Goal: Feedback & Contribution: Leave review/rating

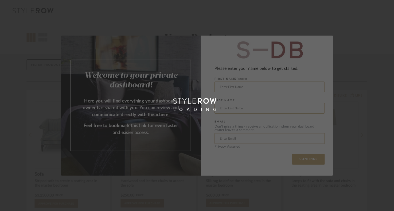
click at [258, 92] on form "FIRST NAME Required LAST NAME EMAIL Don’t miss a thing - receive a notification…" at bounding box center [270, 111] width 110 height 73
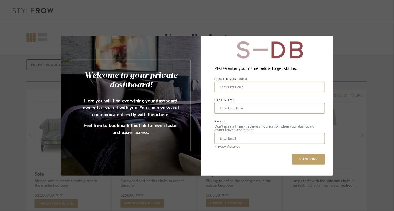
click at [231, 85] on input "text" at bounding box center [270, 87] width 110 height 11
type input "[PERSON_NAME]"
type input "s"
type input "plavsic"
type input "[PERSON_NAME][EMAIL_ADDRESS][DOMAIN_NAME]"
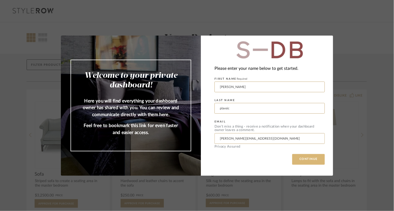
click at [304, 159] on button "CONTINUE" at bounding box center [308, 159] width 33 height 11
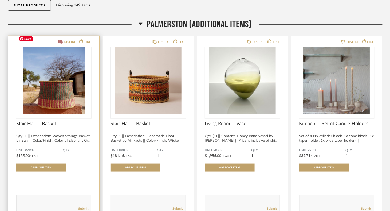
scroll to position [84, 0]
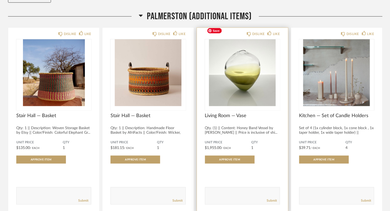
click at [242, 51] on img "0" at bounding box center [242, 72] width 75 height 67
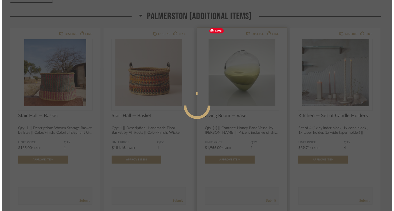
scroll to position [0, 0]
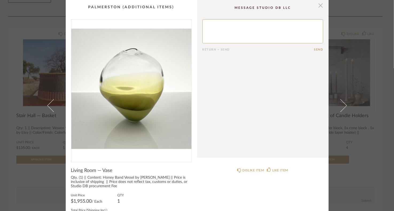
click at [317, 6] on span "button" at bounding box center [321, 5] width 11 height 11
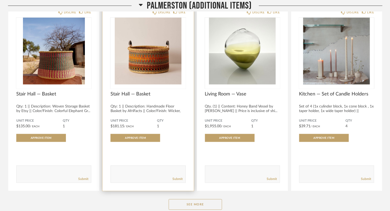
scroll to position [107, 0]
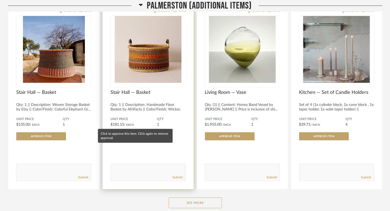
click at [125, 135] on span "Approve Item" at bounding box center [135, 136] width 21 height 3
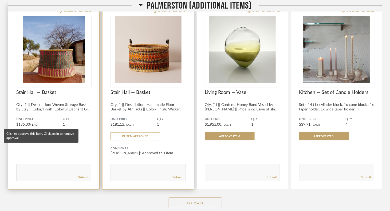
click at [34, 135] on span "Approve Item" at bounding box center [41, 136] width 21 height 3
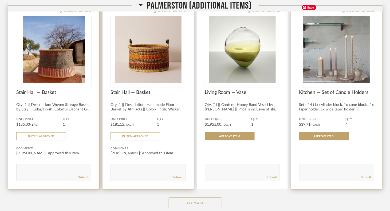
click at [334, 45] on img "0" at bounding box center [337, 49] width 75 height 67
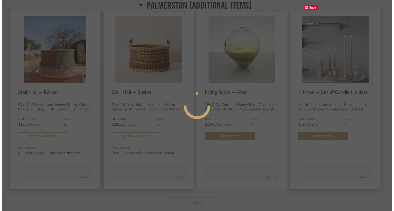
scroll to position [0, 0]
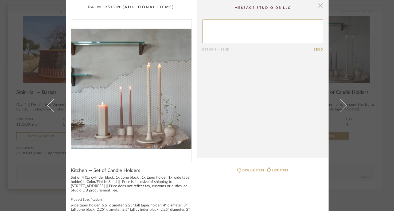
click at [317, 5] on span "button" at bounding box center [321, 5] width 11 height 11
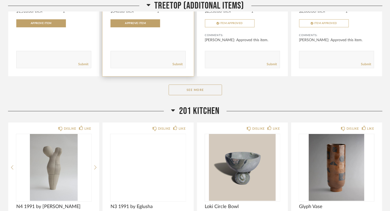
scroll to position [476, 0]
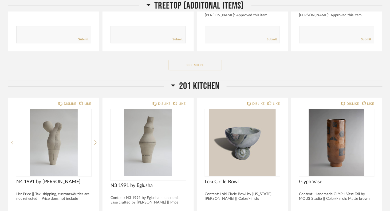
click at [183, 60] on button "See More" at bounding box center [195, 65] width 53 height 11
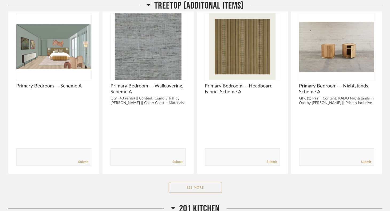
scroll to position [1094, 0]
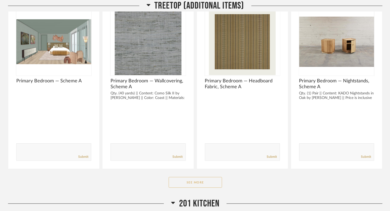
click at [181, 177] on button "See More" at bounding box center [195, 182] width 53 height 11
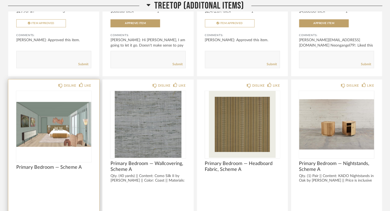
scroll to position [1018, 0]
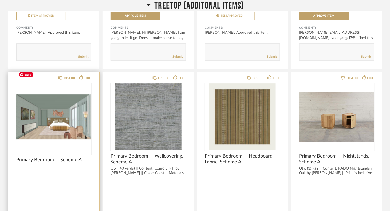
click at [43, 101] on img "0" at bounding box center [53, 116] width 75 height 67
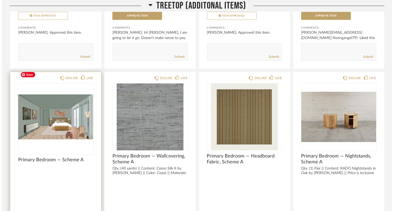
scroll to position [0, 0]
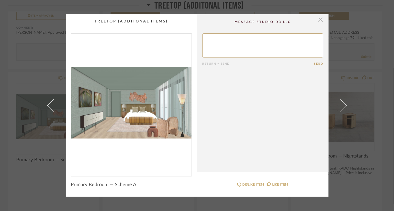
click at [320, 20] on span "button" at bounding box center [321, 19] width 11 height 11
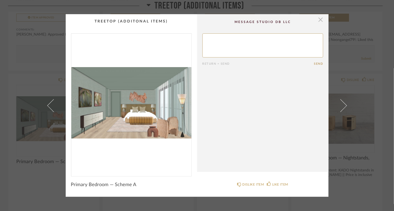
click at [319, 20] on span "button" at bounding box center [321, 19] width 11 height 11
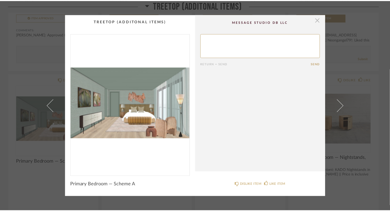
scroll to position [1017, 0]
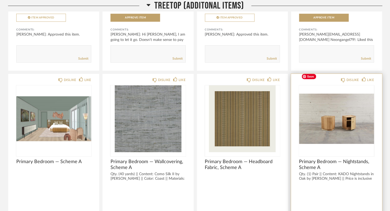
click at [343, 109] on img "0" at bounding box center [337, 118] width 75 height 67
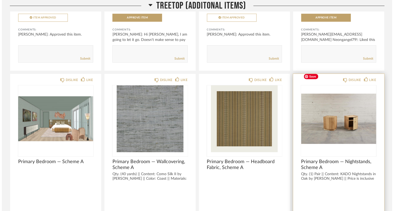
scroll to position [0, 0]
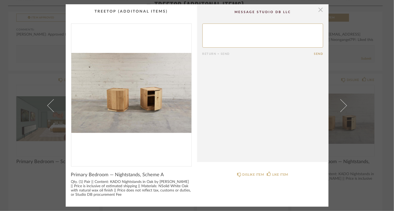
click at [318, 11] on span "button" at bounding box center [321, 9] width 11 height 11
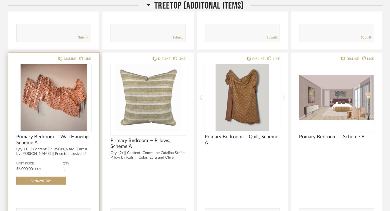
scroll to position [1215, 0]
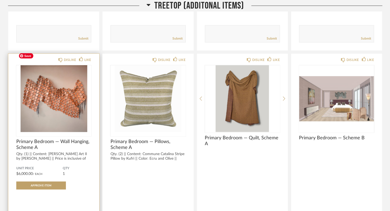
click at [0, 0] on img at bounding box center [0, 0] width 0 height 0
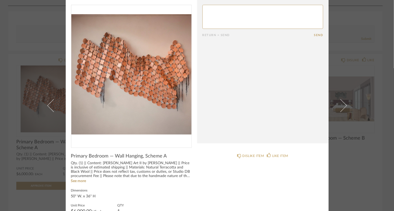
scroll to position [0, 0]
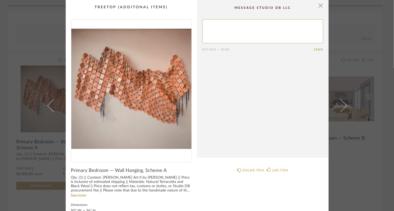
click at [232, 26] on textarea at bounding box center [263, 31] width 121 height 24
click at [320, 6] on span "button" at bounding box center [321, 5] width 11 height 11
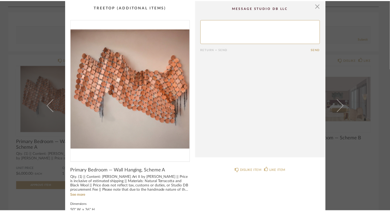
scroll to position [1215, 0]
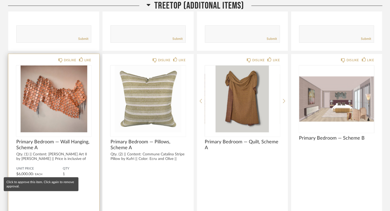
click at [37, 182] on button "Approve Item" at bounding box center [41, 186] width 50 height 8
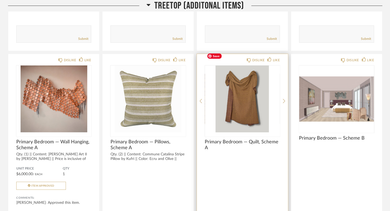
click at [236, 87] on img "0" at bounding box center [242, 98] width 75 height 67
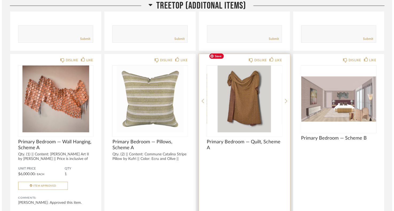
scroll to position [0, 0]
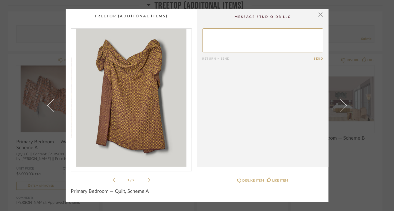
click at [148, 180] on icon at bounding box center [149, 180] width 2 height 4
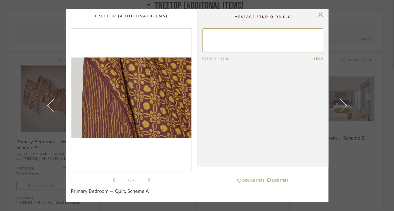
click at [148, 180] on icon at bounding box center [149, 180] width 2 height 4
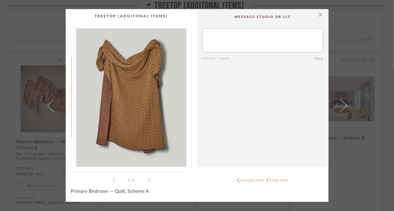
click at [148, 180] on icon at bounding box center [149, 180] width 2 height 4
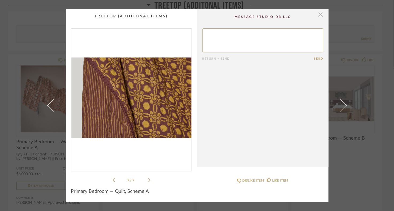
click at [318, 16] on span "button" at bounding box center [321, 14] width 11 height 11
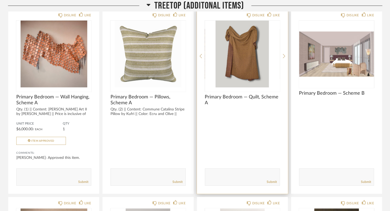
scroll to position [1266, 0]
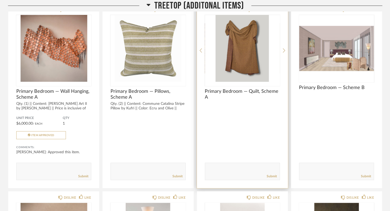
click at [227, 165] on textarea at bounding box center [243, 168] width 75 height 7
type textarea "I do like this."
click at [272, 174] on link "Submit" at bounding box center [272, 176] width 10 height 5
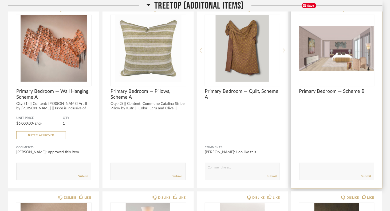
click at [319, 44] on img "0" at bounding box center [337, 48] width 75 height 67
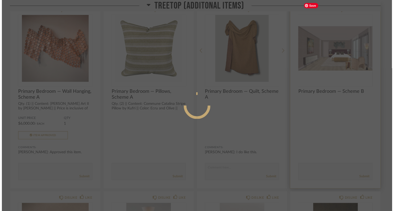
scroll to position [0, 0]
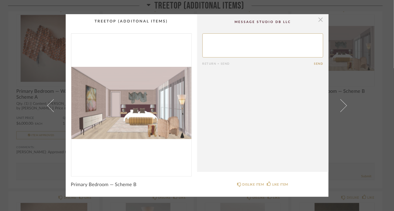
click at [320, 22] on span "button" at bounding box center [321, 19] width 11 height 11
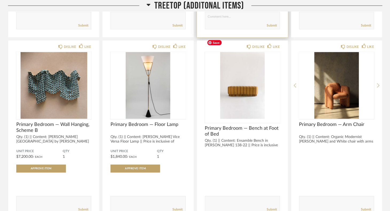
scroll to position [1428, 0]
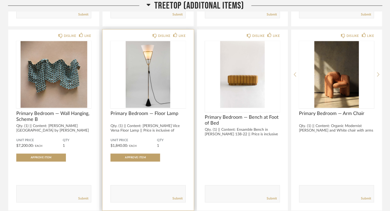
click at [131, 188] on textarea at bounding box center [148, 191] width 75 height 7
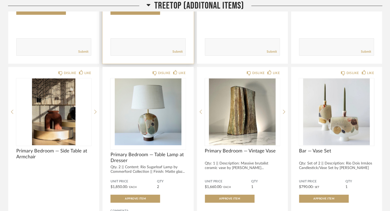
scroll to position [1575, 0]
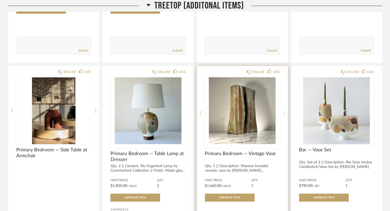
click at [284, 110] on icon at bounding box center [284, 112] width 2 height 5
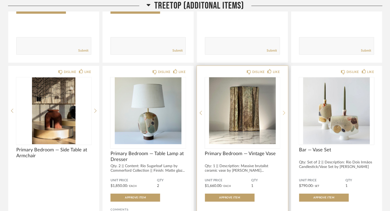
click at [284, 110] on icon at bounding box center [284, 112] width 2 height 5
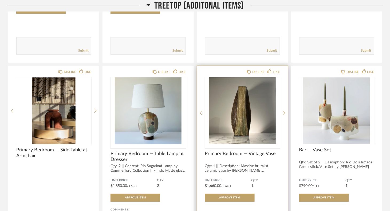
click at [284, 110] on icon at bounding box center [284, 112] width 2 height 5
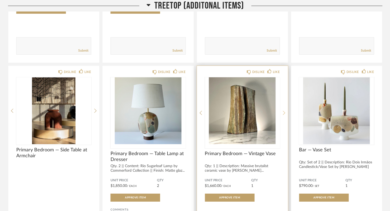
click at [284, 110] on icon at bounding box center [284, 112] width 2 height 5
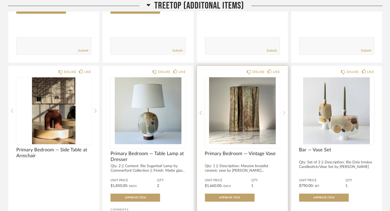
click at [284, 110] on icon at bounding box center [284, 112] width 2 height 5
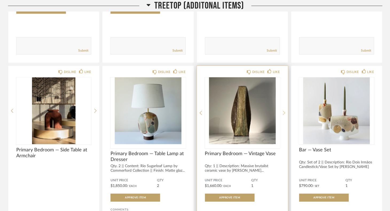
click at [284, 110] on icon at bounding box center [284, 112] width 2 height 5
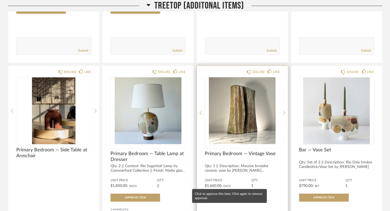
click at [219, 193] on button "Approve Item" at bounding box center [230, 197] width 50 height 8
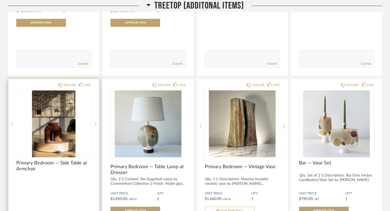
scroll to position [1561, 0]
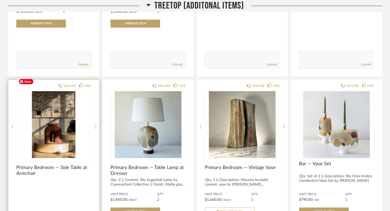
click at [51, 117] on img "0" at bounding box center [53, 124] width 75 height 67
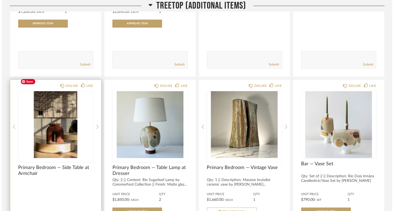
scroll to position [0, 0]
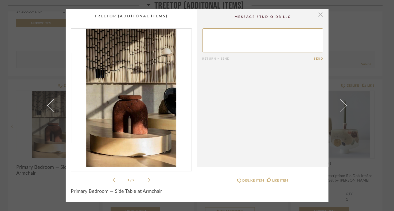
click at [319, 15] on span "button" at bounding box center [321, 14] width 11 height 11
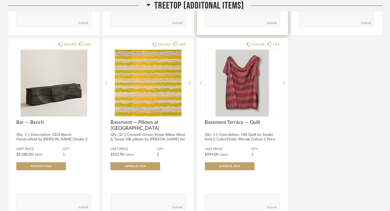
scroll to position [1785, 0]
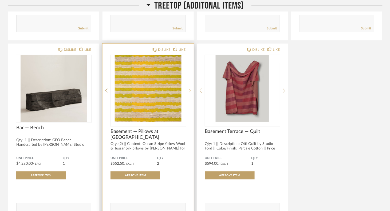
click at [191, 88] on icon at bounding box center [190, 90] width 2 height 4
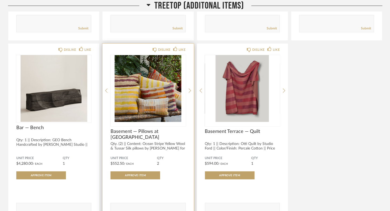
click at [188, 75] on div "DISLIKE LIKE Basement — Pillows at Sofa Qty. (2) || Content: Ocean Stripe Yello…" at bounding box center [148, 136] width 91 height 185
click at [189, 88] on icon at bounding box center [190, 90] width 2 height 5
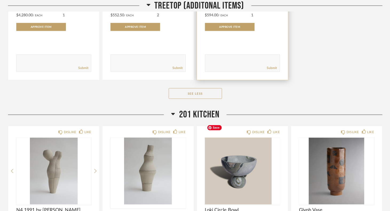
scroll to position [1969, 0]
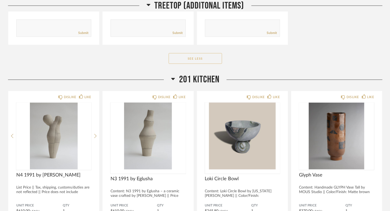
click at [186, 53] on button "See Less" at bounding box center [195, 58] width 53 height 11
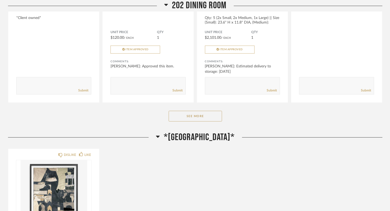
scroll to position [885, 0]
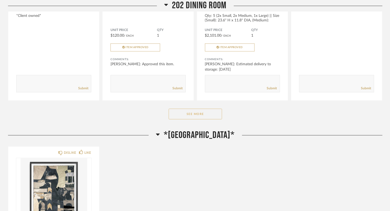
click at [204, 108] on button "See More" at bounding box center [195, 113] width 53 height 11
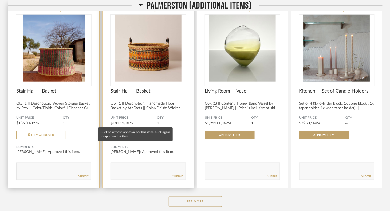
scroll to position [111, 0]
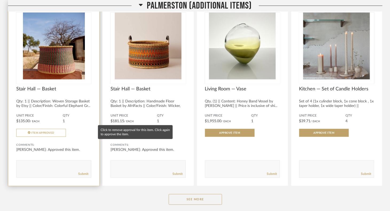
click at [137, 129] on button "Item Approved" at bounding box center [136, 133] width 50 height 8
click at [136, 129] on button "Approve Item" at bounding box center [136, 133] width 50 height 8
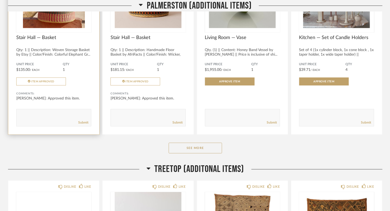
scroll to position [169, 0]
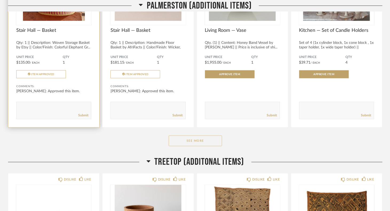
click at [187, 135] on button "See More" at bounding box center [195, 140] width 53 height 11
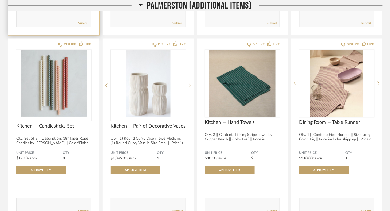
scroll to position [282, 0]
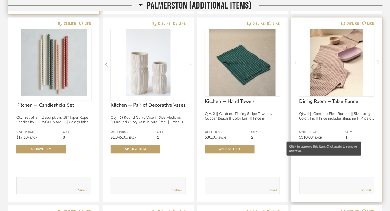
click at [315, 145] on button "Approve Item" at bounding box center [325, 149] width 50 height 8
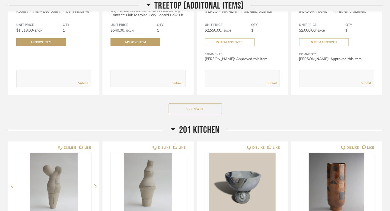
scroll to position [1225, 0]
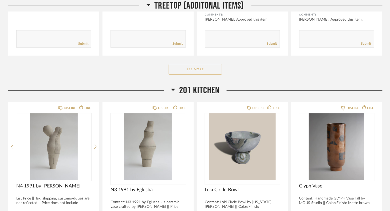
click at [194, 64] on button "See More" at bounding box center [195, 69] width 53 height 11
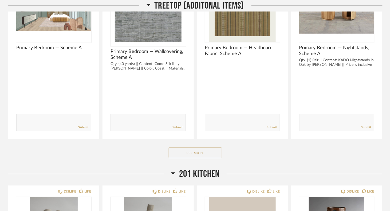
scroll to position [1910, 0]
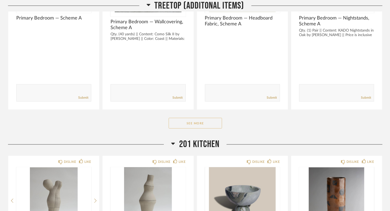
click at [199, 118] on button "See More" at bounding box center [195, 123] width 53 height 11
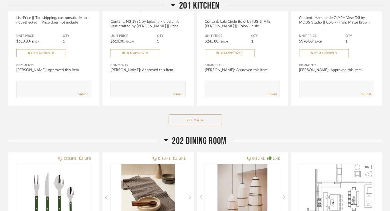
scroll to position [2894, 0]
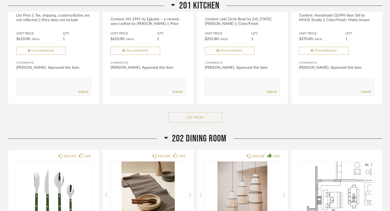
click at [201, 112] on button "See More" at bounding box center [195, 117] width 53 height 11
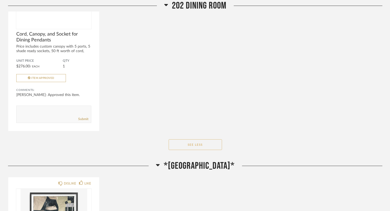
click at [191, 139] on button "See Less" at bounding box center [195, 144] width 53 height 11
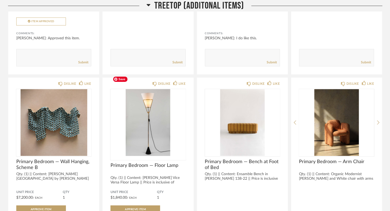
scroll to position [2120, 0]
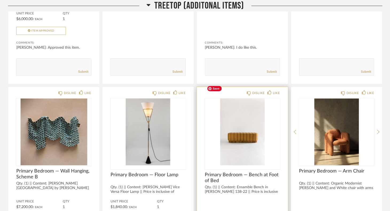
click at [241, 117] on img "0" at bounding box center [242, 131] width 75 height 67
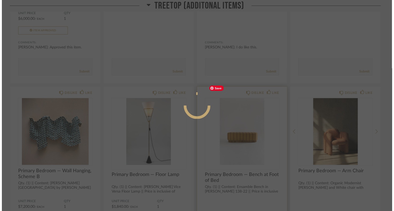
scroll to position [0, 0]
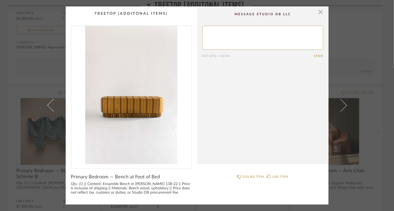
click at [144, 113] on img "0" at bounding box center [131, 95] width 120 height 138
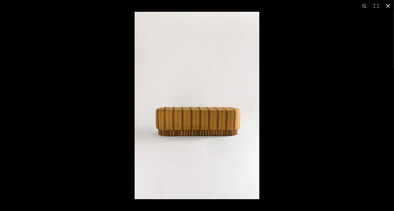
click at [387, 5] on button at bounding box center [388, 6] width 12 height 12
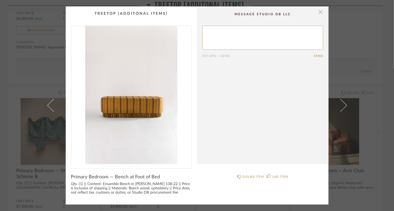
click at [319, 12] on span "button" at bounding box center [321, 11] width 11 height 11
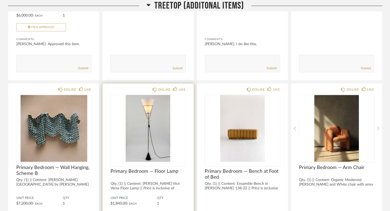
scroll to position [2124, 0]
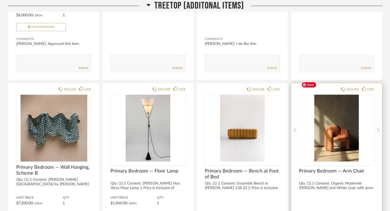
click at [338, 130] on img "0" at bounding box center [337, 128] width 75 height 67
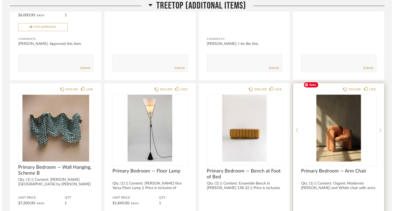
scroll to position [0, 0]
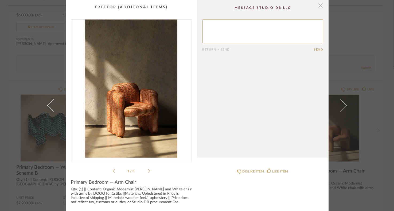
click at [319, 4] on span "button" at bounding box center [321, 5] width 11 height 11
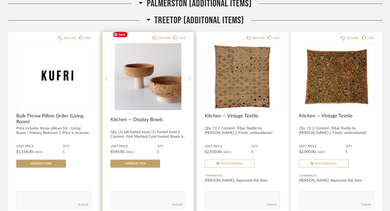
scroll to position [1062, 0]
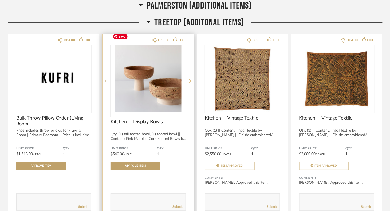
click at [189, 79] on icon at bounding box center [190, 81] width 2 height 4
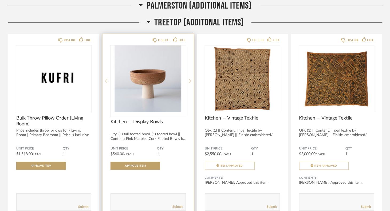
click at [189, 79] on icon at bounding box center [190, 81] width 2 height 4
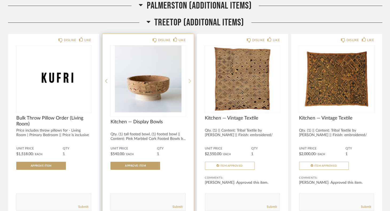
click at [189, 79] on icon at bounding box center [190, 81] width 2 height 4
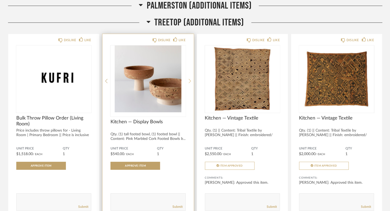
click at [189, 79] on icon at bounding box center [190, 81] width 2 height 4
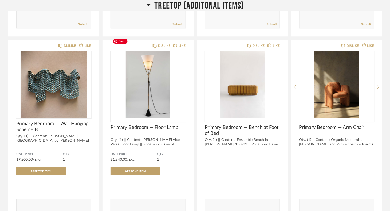
scroll to position [2298, 0]
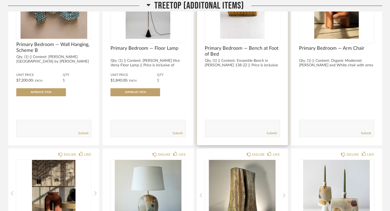
click at [235, 122] on textarea at bounding box center [243, 125] width 75 height 7
type textarea "Hope to back to something softer."
click at [273, 131] on link "Submit" at bounding box center [272, 133] width 10 height 5
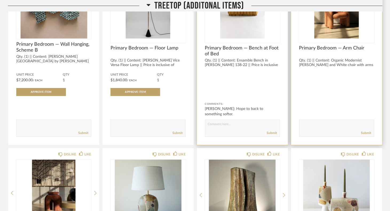
click at [316, 122] on textarea at bounding box center [337, 125] width 75 height 7
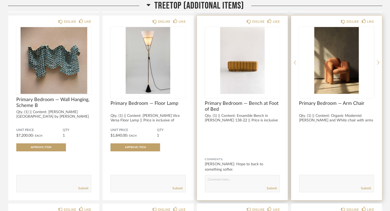
scroll to position [2243, 0]
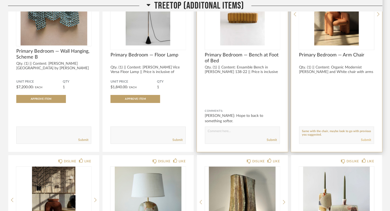
type textarea "Same with the chair, maybe look to go with previous you suggested."
click at [368, 138] on link "Submit" at bounding box center [367, 140] width 10 height 5
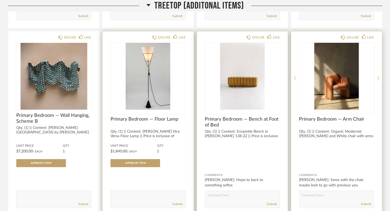
scroll to position [2182, 0]
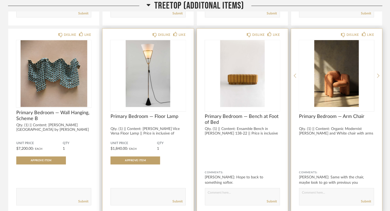
click at [138, 198] on div "Submit" at bounding box center [148, 201] width 75 height 7
click at [136, 191] on textarea at bounding box center [148, 194] width 75 height 7
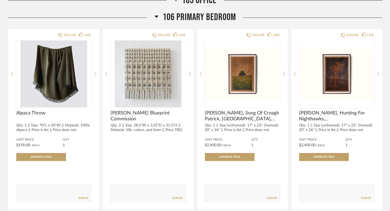
scroll to position [5650, 0]
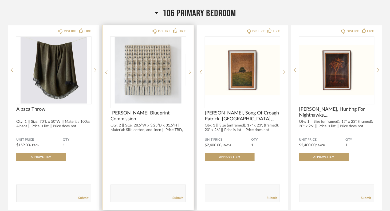
click at [188, 52] on div "DISLIKE LIKE [PERSON_NAME] Blueprint Commission Qty: 2 || Size: 28.5”W x 3.25”D…" at bounding box center [148, 117] width 91 height 185
click at [189, 70] on icon at bounding box center [190, 72] width 2 height 5
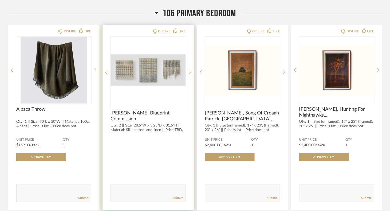
click at [189, 70] on icon at bounding box center [190, 72] width 2 height 5
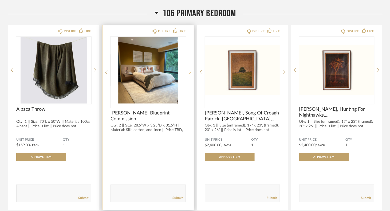
click at [189, 70] on icon at bounding box center [190, 72] width 2 height 5
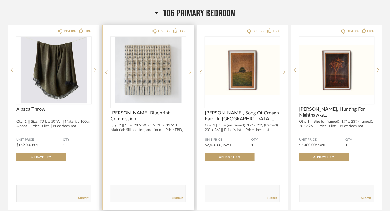
click at [189, 70] on icon at bounding box center [190, 72] width 2 height 5
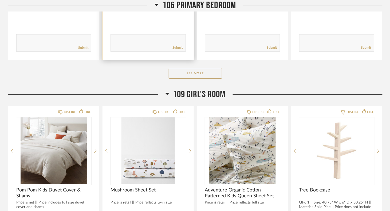
scroll to position [5813, 0]
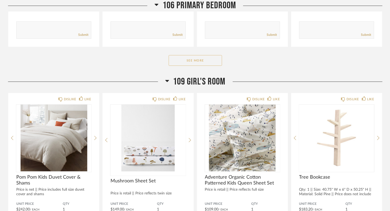
click at [186, 55] on button "See More" at bounding box center [195, 60] width 53 height 11
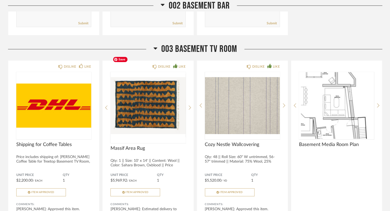
scroll to position [7482, 0]
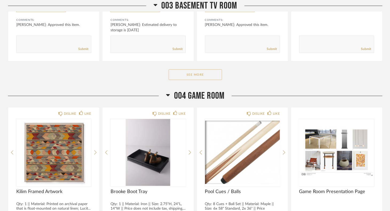
click at [185, 69] on button "See More" at bounding box center [195, 74] width 53 height 11
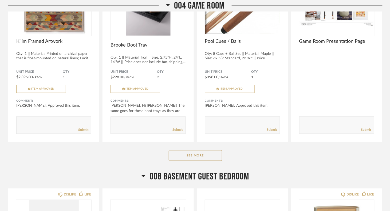
scroll to position [7866, 0]
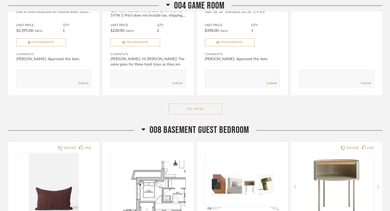
click at [191, 104] on button "See More" at bounding box center [195, 109] width 53 height 11
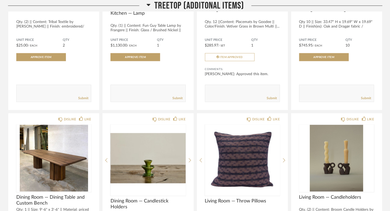
scroll to position [0, 0]
